Goal: Use online tool/utility

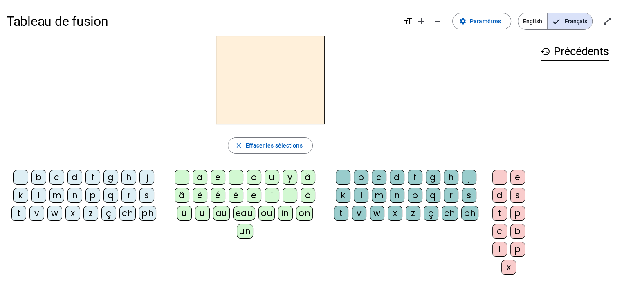
click at [38, 280] on div "b c d f g h j k l m n p q r s t v w x z ç ch ph a e i o u y à â è é ê ë [PERSON…" at bounding box center [271, 224] width 528 height 115
click at [52, 270] on div "b c d f g h j k l m n p q r s t v w x z ç ch ph a e i o u y à â è é ê ë [PERSON…" at bounding box center [271, 224] width 528 height 115
click at [29, 239] on div "b c d f g h j k l m n p q r s t v w x z ç ch ph a e i o u y à â è é ê ë [PERSON…" at bounding box center [271, 224] width 528 height 115
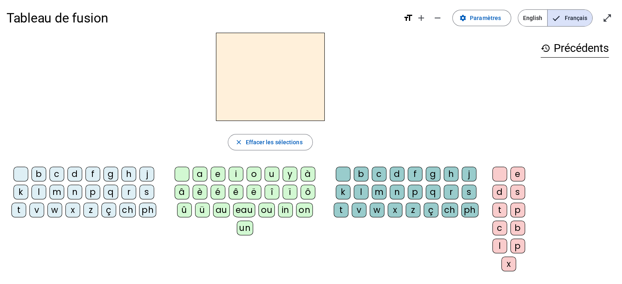
scroll to position [3, 0]
drag, startPoint x: 314, startPoint y: 127, endPoint x: 41, endPoint y: 125, distance: 273.2
click at [41, 125] on div "close [PERSON_NAME] les sélections b c d f g h j k l m n p q r s t v w x z ç ch…" at bounding box center [271, 155] width 528 height 245
click at [25, 205] on div "t" at bounding box center [18, 210] width 15 height 15
click at [303, 180] on div "à" at bounding box center [308, 174] width 15 height 15
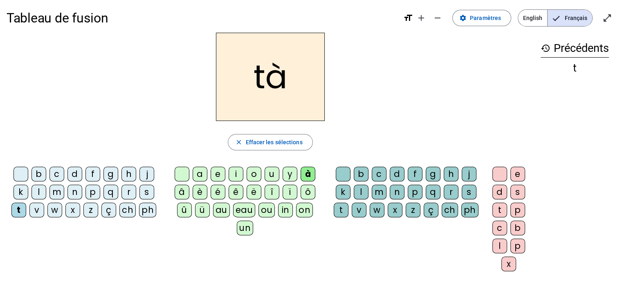
click at [203, 174] on div "a" at bounding box center [200, 174] width 15 height 15
click at [382, 179] on div "c" at bounding box center [379, 174] width 15 height 15
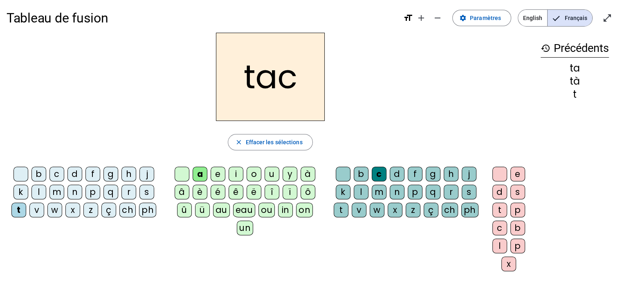
click at [342, 175] on div at bounding box center [343, 174] width 15 height 15
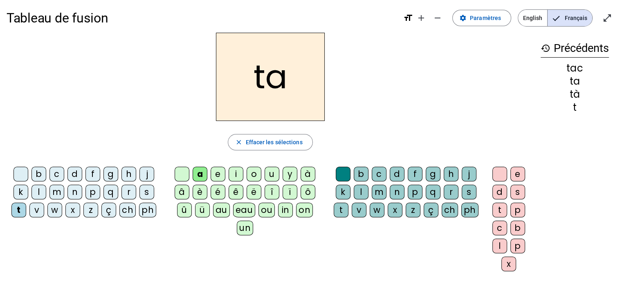
click at [186, 180] on div at bounding box center [182, 174] width 15 height 15
click at [220, 177] on div "e" at bounding box center [218, 174] width 15 height 15
click at [143, 180] on div "j" at bounding box center [146, 174] width 15 height 15
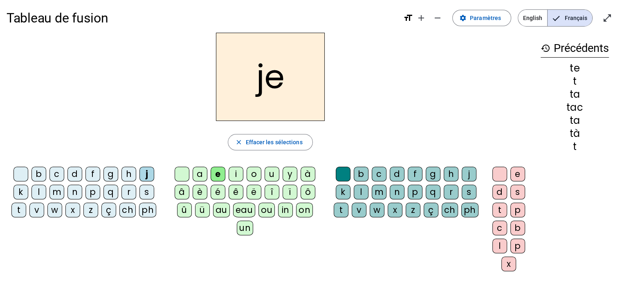
click at [77, 175] on div "d" at bounding box center [74, 174] width 15 height 15
click at [58, 194] on div "m" at bounding box center [56, 192] width 15 height 15
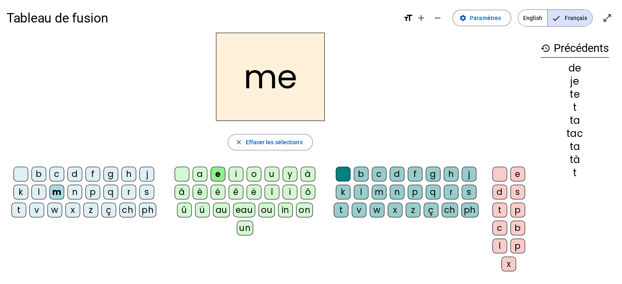
click at [167, 274] on div "b c d f g h j k l m n p q r s t v w x z ç ch ph a e i o u y à â è é ê ë [PERSON…" at bounding box center [271, 221] width 528 height 115
click at [198, 180] on div "a" at bounding box center [200, 174] width 15 height 15
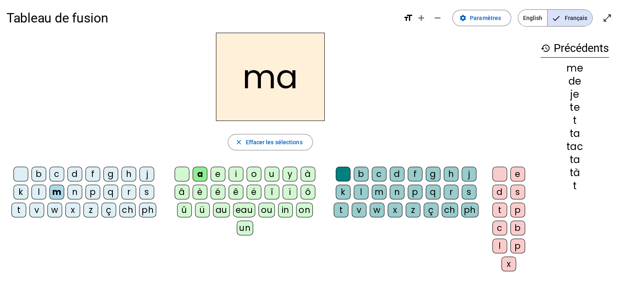
click at [40, 196] on div "l" at bounding box center [38, 192] width 15 height 15
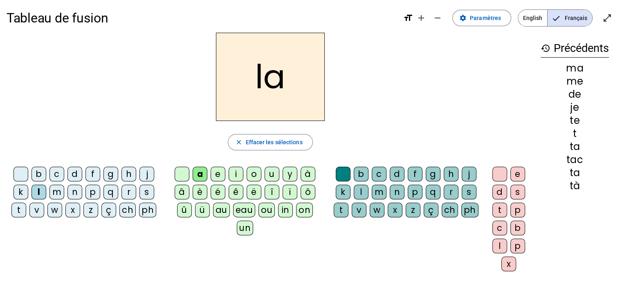
click at [374, 176] on div "c" at bounding box center [379, 174] width 15 height 15
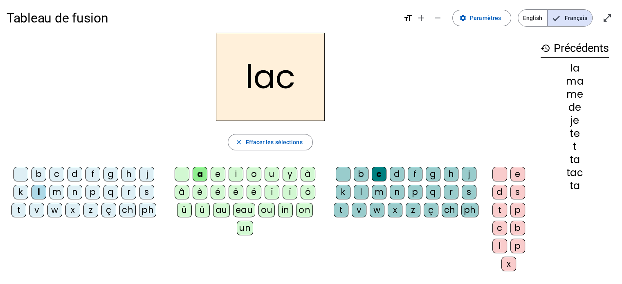
click at [19, 214] on div "t" at bounding box center [18, 210] width 15 height 15
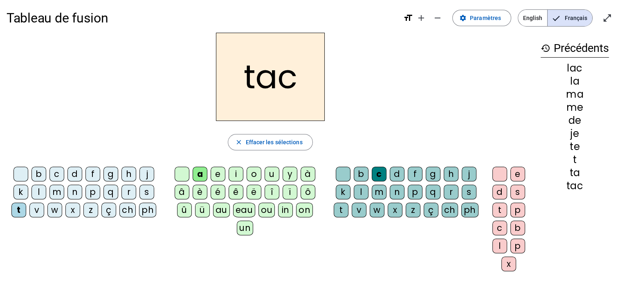
click at [291, 194] on div "ï" at bounding box center [290, 192] width 15 height 15
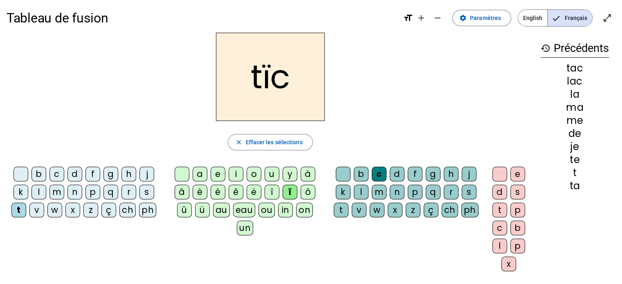
click at [272, 194] on div "î" at bounding box center [272, 192] width 15 height 15
click at [235, 177] on div "i" at bounding box center [236, 174] width 15 height 15
click at [165, 259] on div "b c d f g h j k l m n p q r s t v w x z ç ch ph a e i o u y à â è é ê ë [PERSON…" at bounding box center [271, 221] width 528 height 115
click at [148, 170] on div "j" at bounding box center [146, 174] width 15 height 15
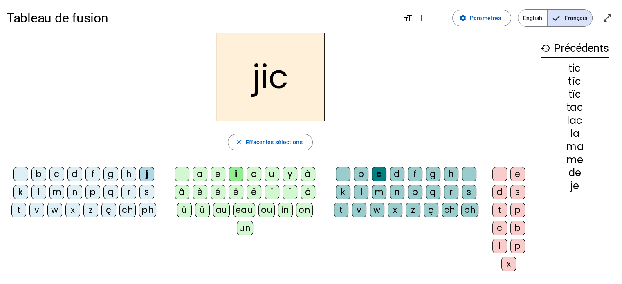
click at [134, 241] on div "b c d f g h j k l m n p q r s t v w x z ç ch ph a e i o u y à â è é ê ë [PERSON…" at bounding box center [271, 221] width 528 height 115
click at [23, 174] on div at bounding box center [20, 174] width 15 height 15
click at [20, 176] on div at bounding box center [20, 174] width 15 height 15
click at [97, 192] on div "p" at bounding box center [92, 192] width 15 height 15
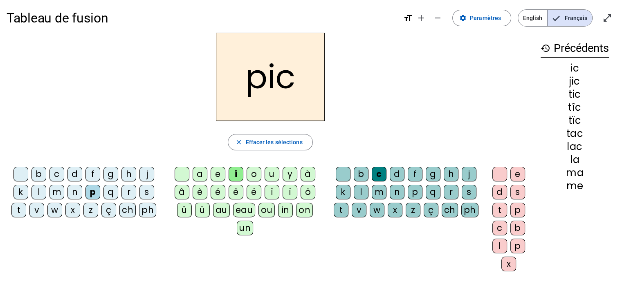
click at [155, 273] on div "b c d f g h j k l m n p q r s t v w x z ç ch ph a e i o u y à â è é ê ë [PERSON…" at bounding box center [271, 221] width 528 height 115
